Goal: Transaction & Acquisition: Purchase product/service

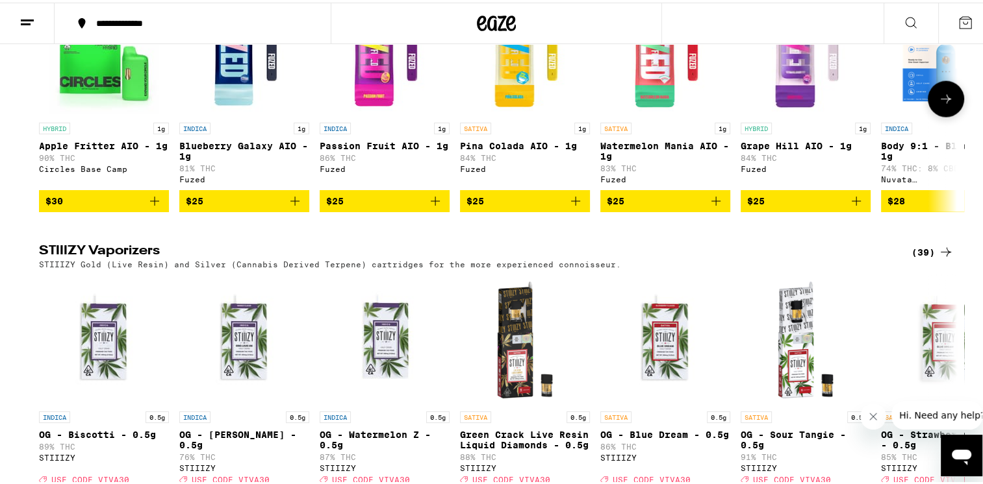
scroll to position [3052, 0]
